Goal: Task Accomplishment & Management: Manage account settings

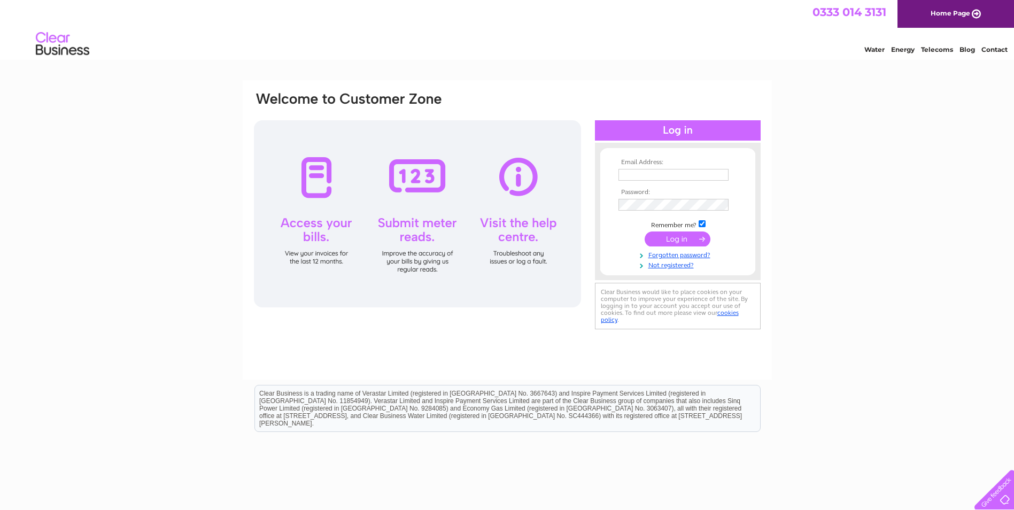
type input "accounts@mpactgroup.co.uk"
click at [676, 242] on input "submit" at bounding box center [677, 238] width 66 height 15
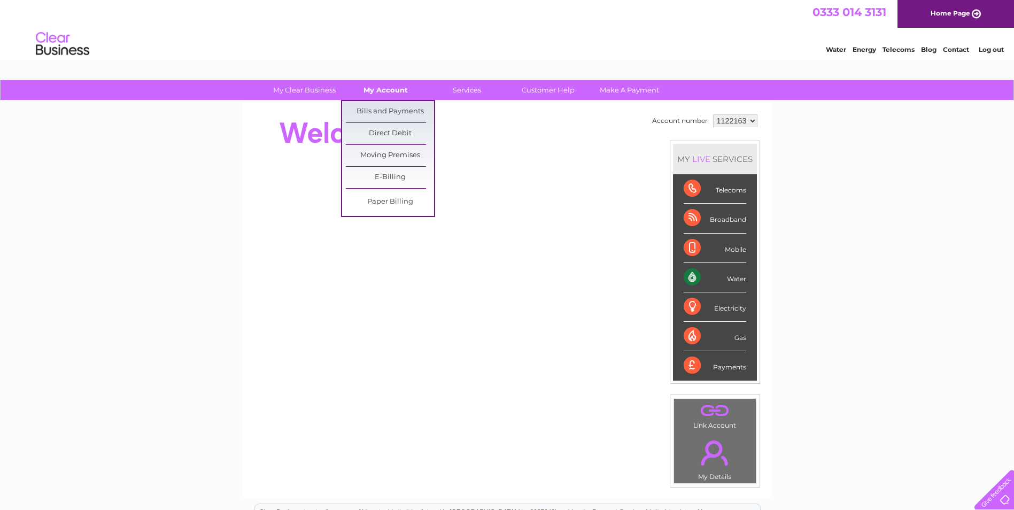
click at [387, 89] on link "My Account" at bounding box center [385, 90] width 88 height 20
click at [384, 109] on link "Bills and Payments" at bounding box center [390, 111] width 88 height 21
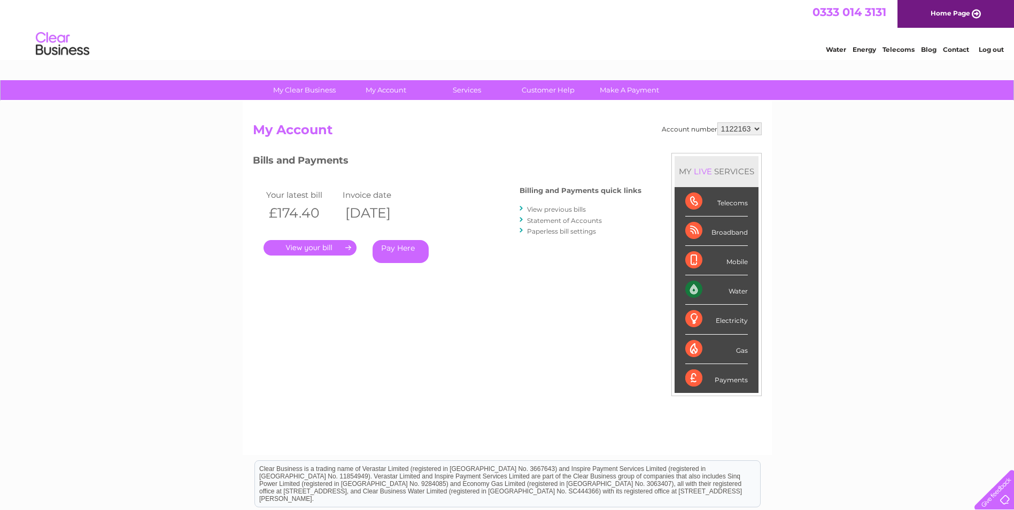
click at [313, 245] on link "." at bounding box center [309, 247] width 93 height 15
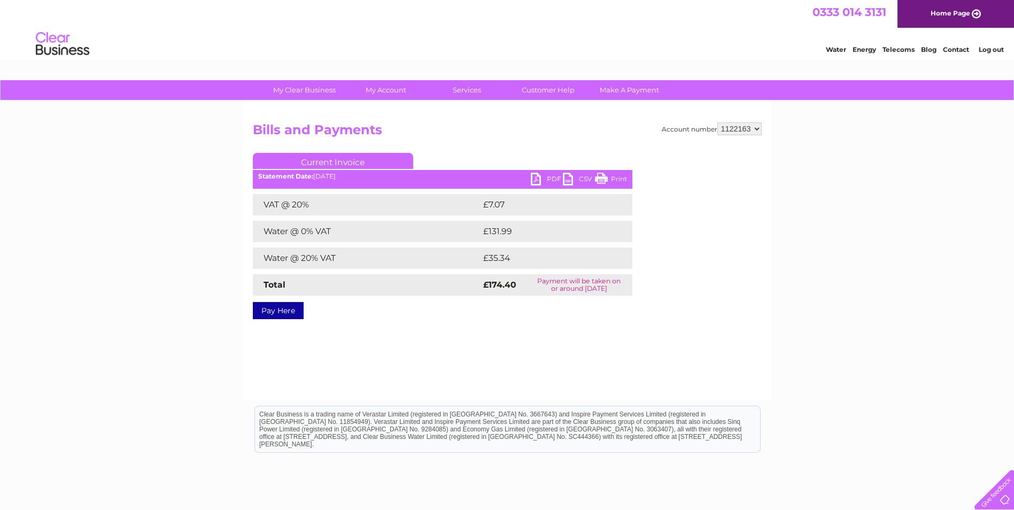
click at [537, 175] on link "PDF" at bounding box center [547, 180] width 32 height 15
